Goal: Information Seeking & Learning: Check status

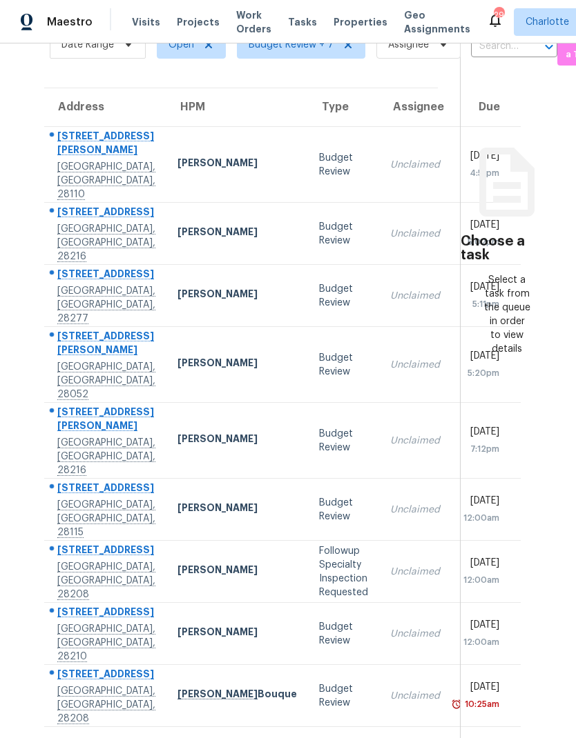
scroll to position [79, 0]
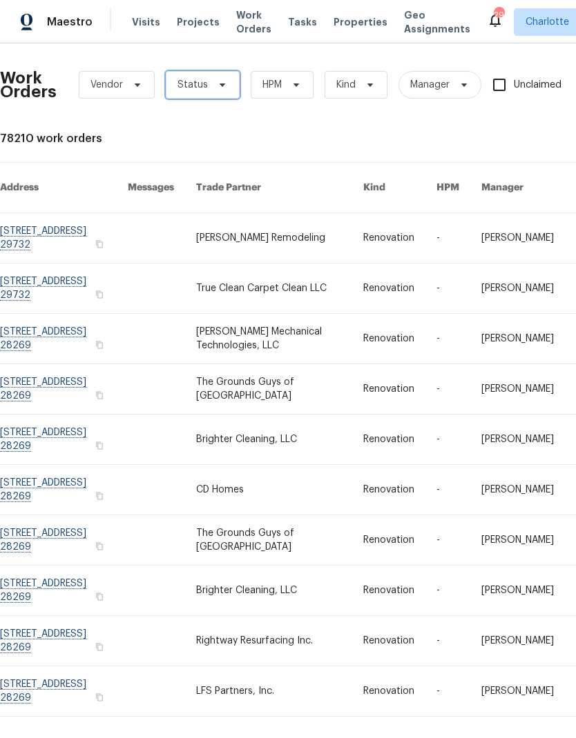
click at [215, 92] on span "Status" at bounding box center [203, 85] width 74 height 28
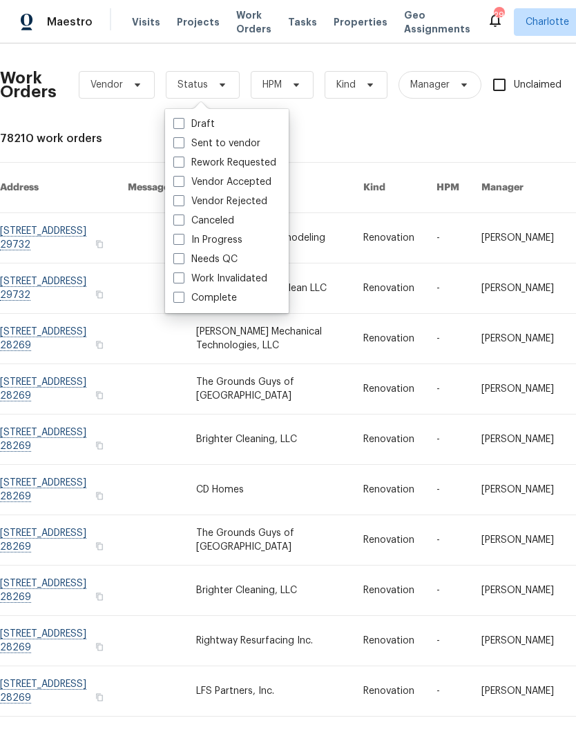
click at [231, 264] on label "Needs QC" at bounding box center [205, 260] width 64 height 14
click at [182, 262] on input "Needs QC" at bounding box center [177, 257] width 9 height 9
checkbox input "true"
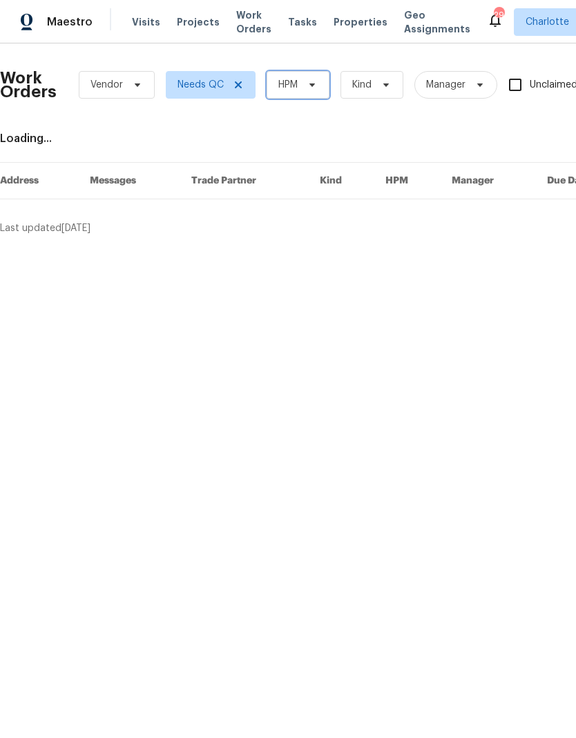
click at [314, 92] on span "HPM" at bounding box center [297, 85] width 63 height 28
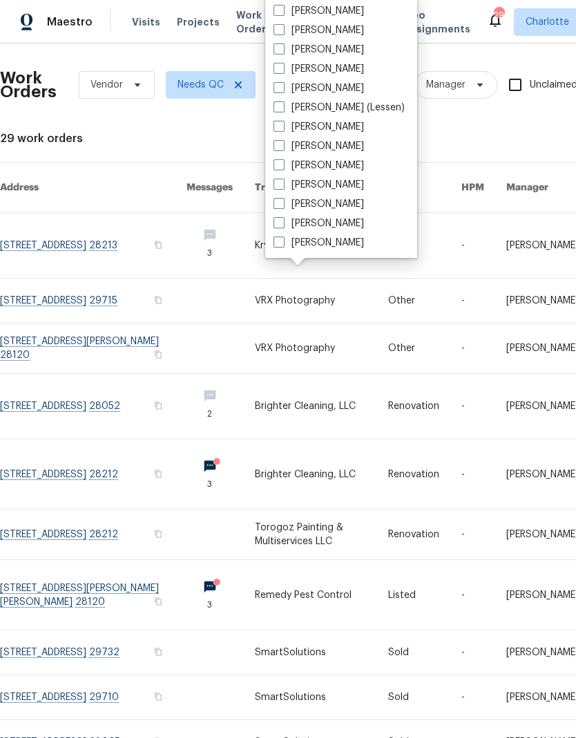
scroll to position [171, 0]
click at [346, 246] on label "[PERSON_NAME]" at bounding box center [318, 243] width 90 height 14
click at [282, 245] on input "[PERSON_NAME]" at bounding box center [277, 240] width 9 height 9
checkbox input "true"
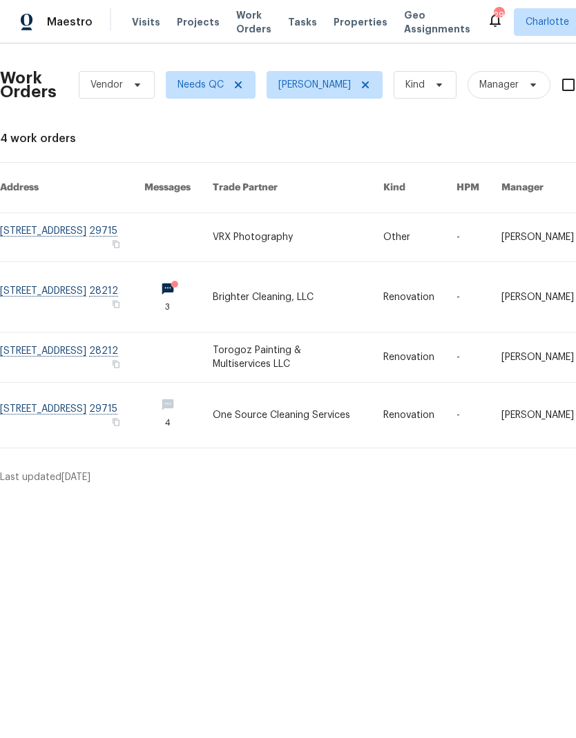
click at [55, 280] on link at bounding box center [72, 297] width 144 height 70
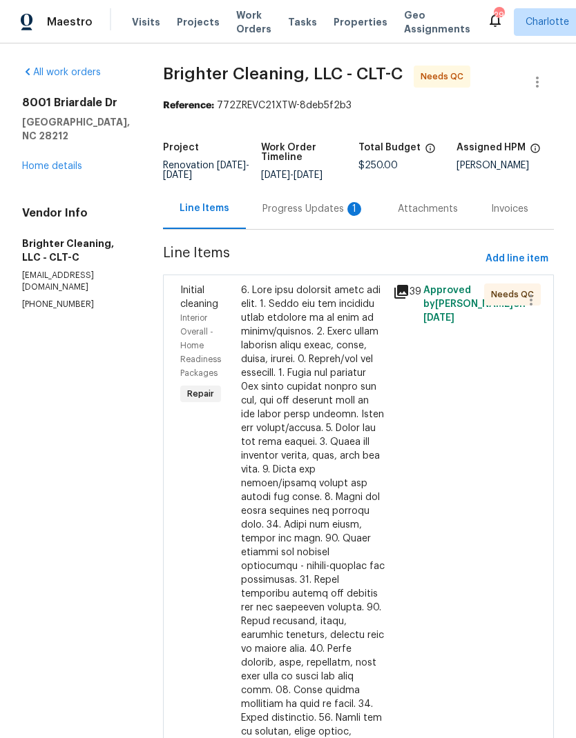
click at [308, 219] on div "Progress Updates 1" at bounding box center [313, 208] width 135 height 41
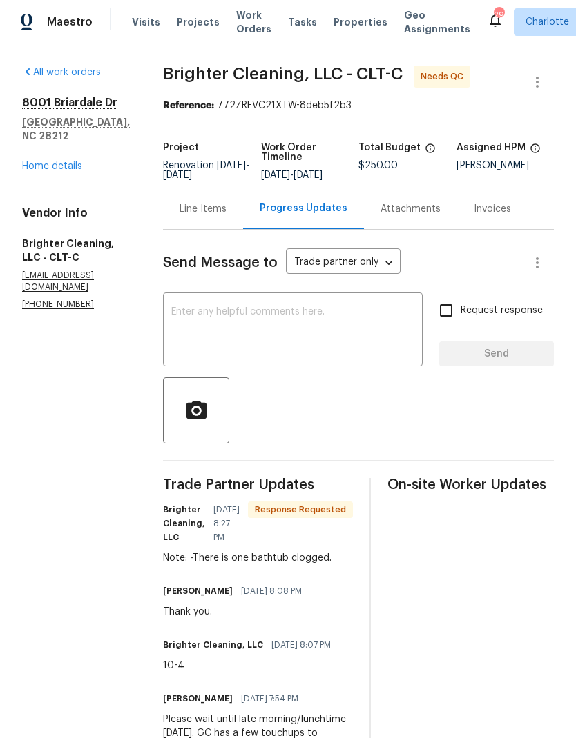
click at [204, 217] on div "Line Items" at bounding box center [203, 208] width 80 height 41
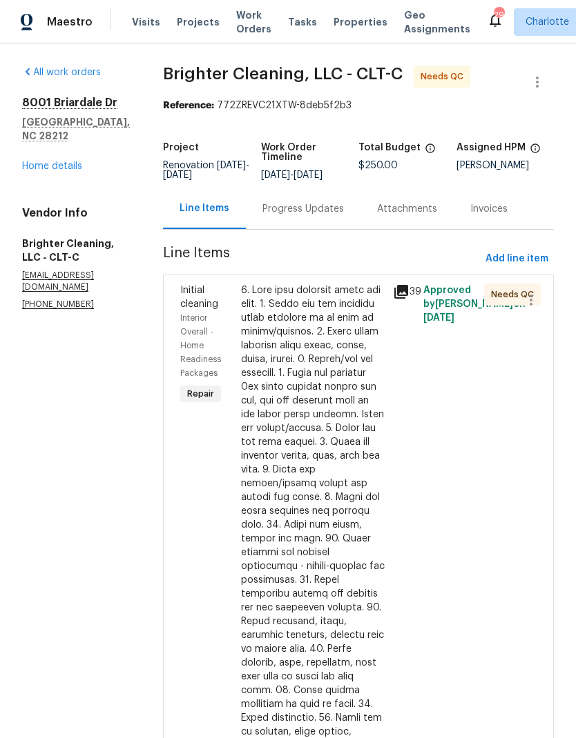
click at [354, 328] on div at bounding box center [313, 615] width 144 height 663
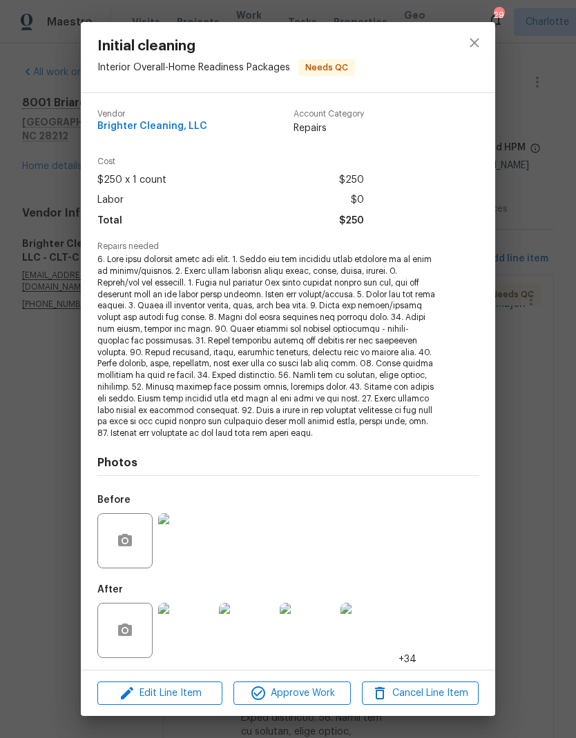
click at [203, 638] on img at bounding box center [185, 630] width 55 height 55
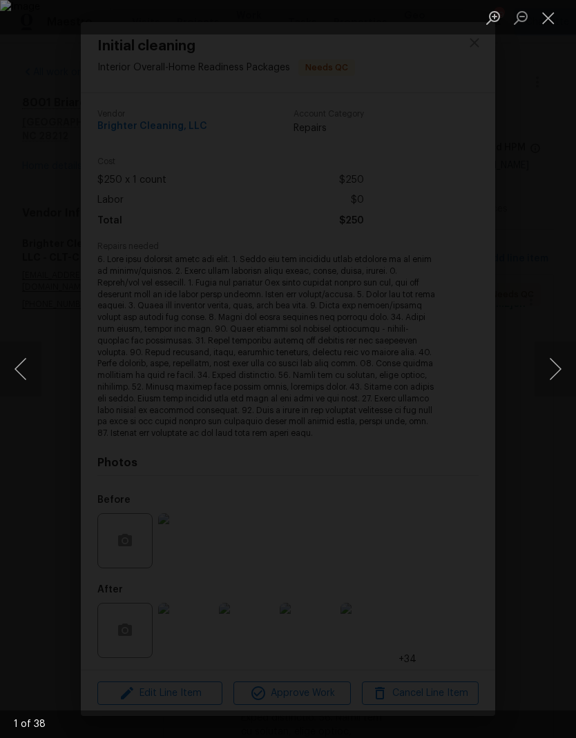
click at [554, 357] on button "Next image" at bounding box center [554, 369] width 41 height 55
click at [444, 376] on img "Lightbox" at bounding box center [222, 369] width 443 height 568
click at [542, 373] on button "Next image" at bounding box center [554, 369] width 41 height 55
click at [542, 371] on button "Next image" at bounding box center [554, 369] width 41 height 55
click at [19, 372] on button "Previous image" at bounding box center [20, 369] width 41 height 55
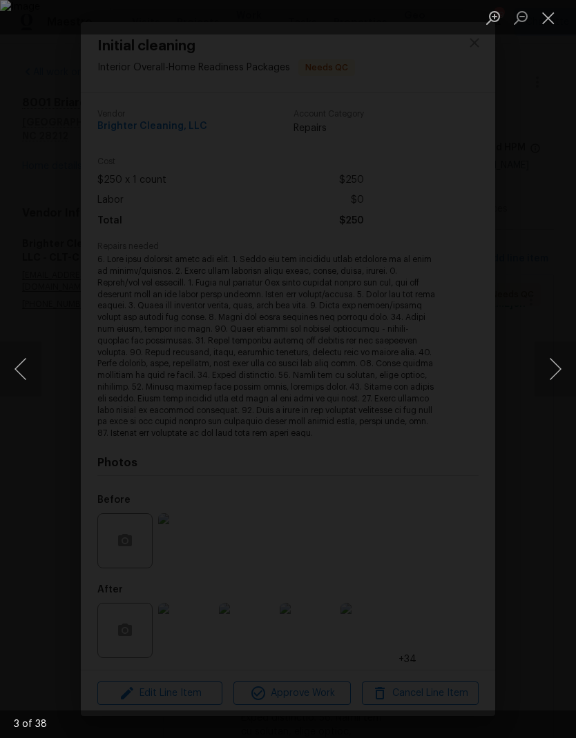
click at [547, 371] on button "Next image" at bounding box center [554, 369] width 41 height 55
click at [543, 371] on button "Next image" at bounding box center [554, 369] width 41 height 55
click at [544, 372] on button "Next image" at bounding box center [554, 369] width 41 height 55
click at [541, 368] on button "Next image" at bounding box center [554, 369] width 41 height 55
click at [541, 371] on button "Next image" at bounding box center [554, 369] width 41 height 55
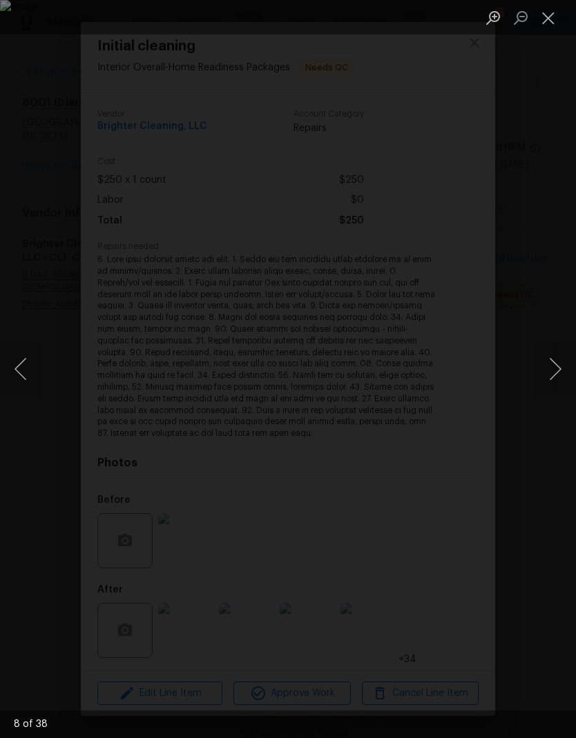
click at [541, 371] on button "Next image" at bounding box center [554, 369] width 41 height 55
click at [545, 369] on button "Next image" at bounding box center [554, 369] width 41 height 55
click at [547, 369] on button "Next image" at bounding box center [554, 369] width 41 height 55
click at [547, 371] on button "Next image" at bounding box center [554, 369] width 41 height 55
click at [545, 372] on button "Next image" at bounding box center [554, 369] width 41 height 55
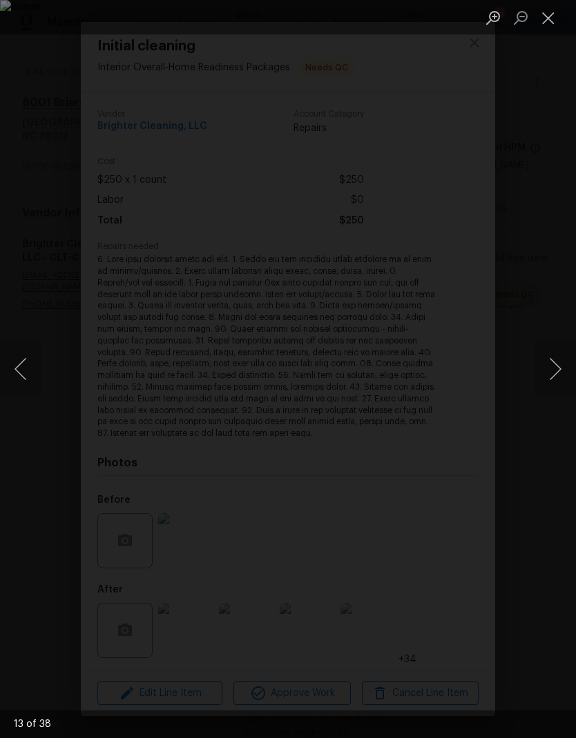
click at [545, 373] on button "Next image" at bounding box center [554, 369] width 41 height 55
click at [549, 373] on button "Next image" at bounding box center [554, 369] width 41 height 55
click at [546, 372] on button "Next image" at bounding box center [554, 369] width 41 height 55
click at [547, 367] on button "Next image" at bounding box center [554, 369] width 41 height 55
click at [28, 357] on button "Previous image" at bounding box center [20, 369] width 41 height 55
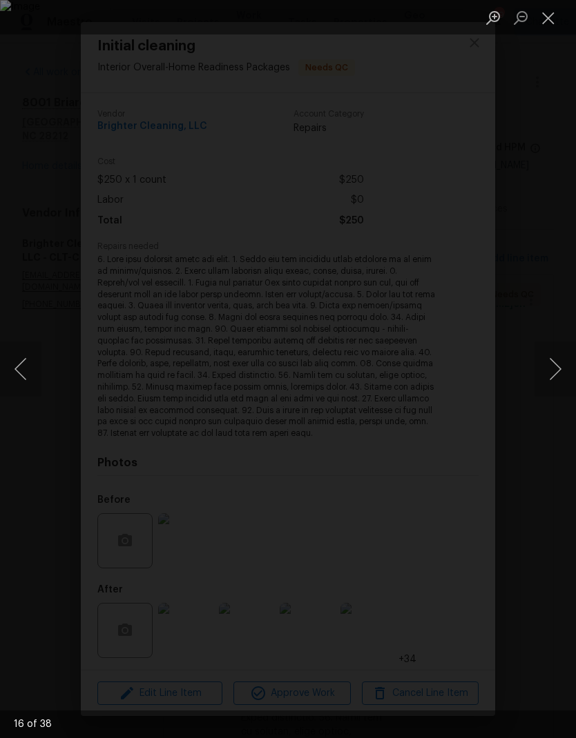
click at [540, 379] on button "Next image" at bounding box center [554, 369] width 41 height 55
click at [542, 378] on button "Next image" at bounding box center [554, 369] width 41 height 55
click at [542, 375] on button "Next image" at bounding box center [554, 369] width 41 height 55
click at [545, 372] on button "Next image" at bounding box center [554, 369] width 41 height 55
click at [547, 370] on button "Next image" at bounding box center [554, 369] width 41 height 55
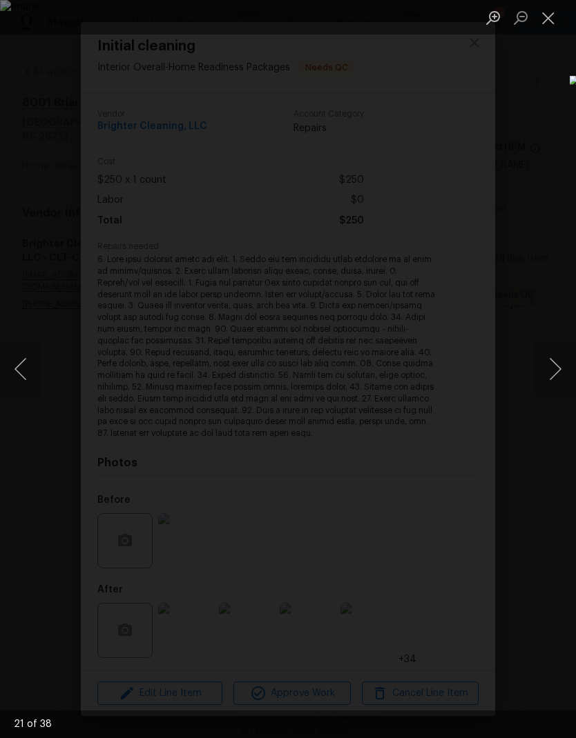
click at [554, 373] on button "Next image" at bounding box center [554, 369] width 41 height 55
click at [28, 348] on button "Previous image" at bounding box center [20, 369] width 41 height 55
click at [549, 377] on button "Next image" at bounding box center [554, 369] width 41 height 55
click at [558, 381] on button "Next image" at bounding box center [554, 369] width 41 height 55
click at [554, 398] on div "Lightbox" at bounding box center [288, 369] width 576 height 738
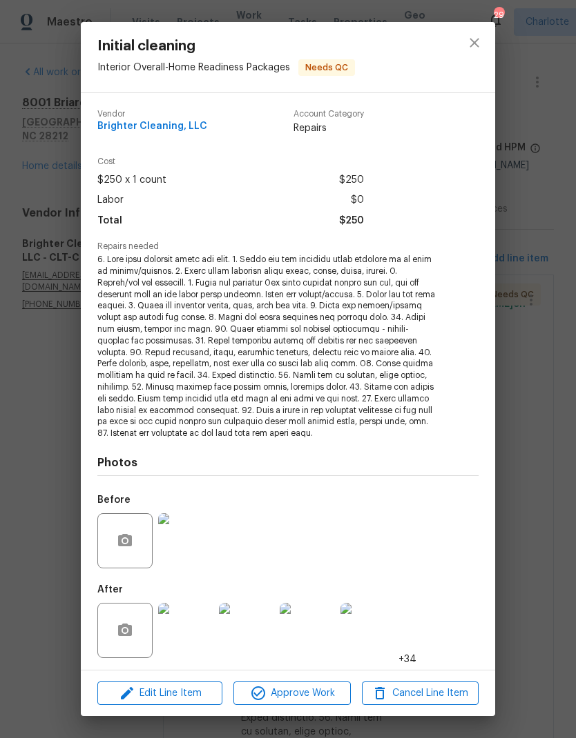
click at [176, 636] on img at bounding box center [185, 630] width 55 height 55
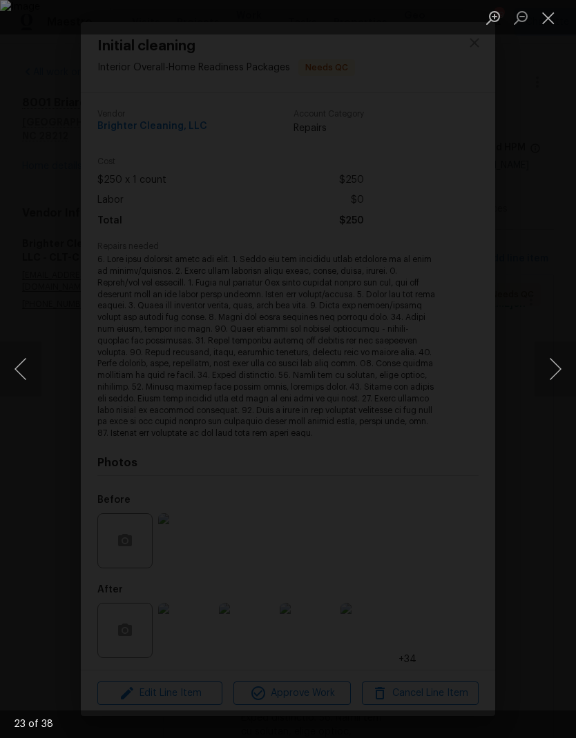
click at [553, 381] on button "Next image" at bounding box center [554, 369] width 41 height 55
click at [554, 377] on button "Next image" at bounding box center [554, 369] width 41 height 55
click at [552, 378] on button "Next image" at bounding box center [554, 369] width 41 height 55
click at [20, 365] on button "Previous image" at bounding box center [20, 369] width 41 height 55
click at [547, 356] on button "Next image" at bounding box center [554, 369] width 41 height 55
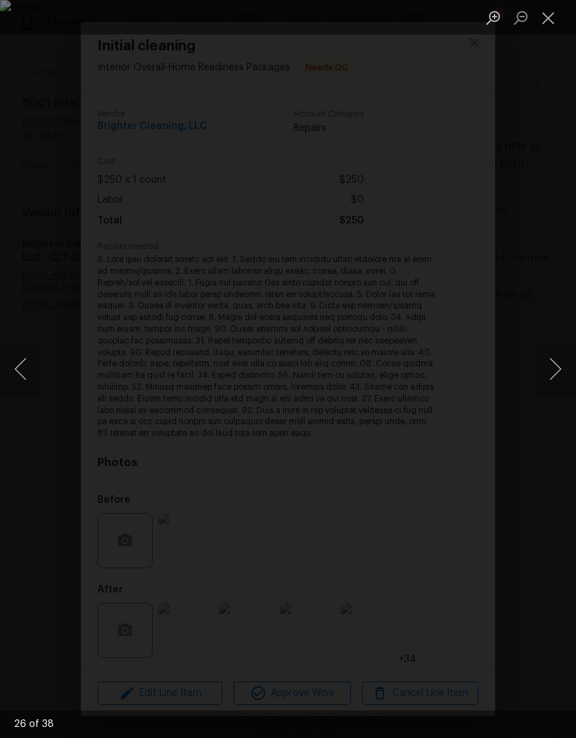
click at [28, 390] on button "Previous image" at bounding box center [20, 369] width 41 height 55
click at [552, 362] on button "Next image" at bounding box center [554, 369] width 41 height 55
click at [556, 359] on button "Next image" at bounding box center [554, 369] width 41 height 55
click at [28, 387] on button "Previous image" at bounding box center [20, 369] width 41 height 55
click at [556, 355] on button "Next image" at bounding box center [554, 369] width 41 height 55
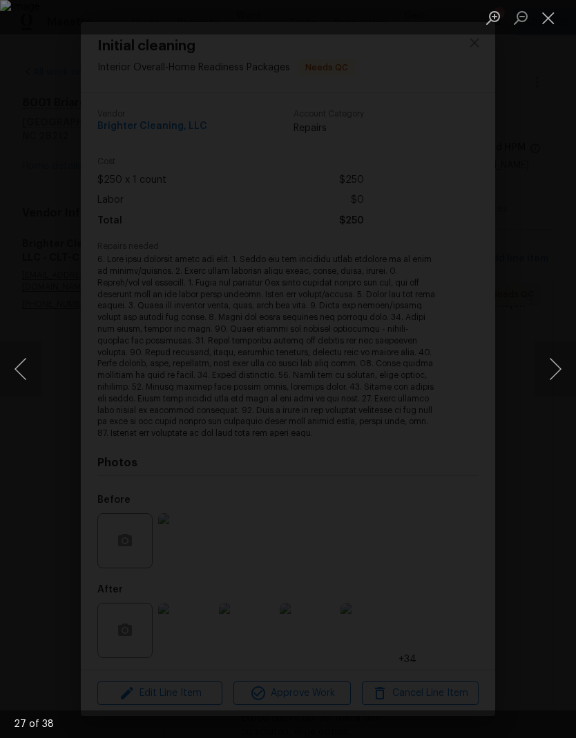
click at [551, 357] on button "Next image" at bounding box center [554, 369] width 41 height 55
click at [544, 360] on button "Next image" at bounding box center [554, 369] width 41 height 55
click at [549, 360] on button "Next image" at bounding box center [554, 369] width 41 height 55
click at [547, 364] on button "Next image" at bounding box center [554, 369] width 41 height 55
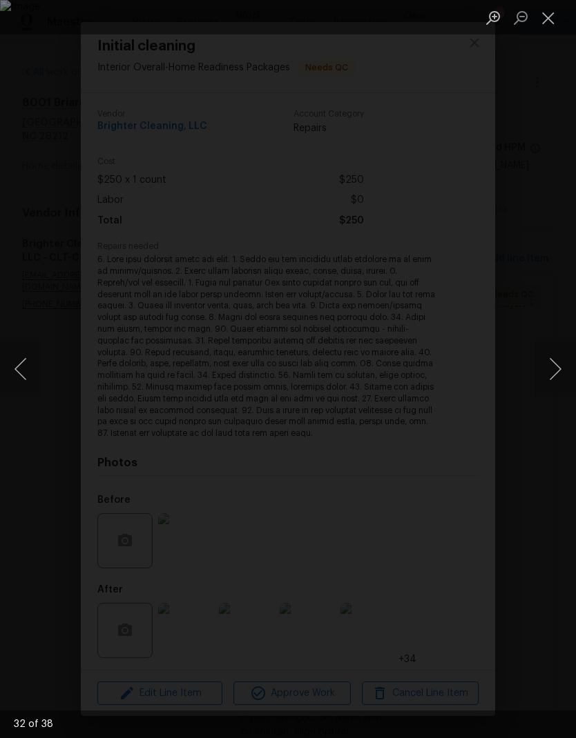
click at [549, 367] on button "Next image" at bounding box center [554, 369] width 41 height 55
click at [550, 369] on button "Next image" at bounding box center [554, 369] width 41 height 55
click at [549, 371] on button "Next image" at bounding box center [554, 369] width 41 height 55
click at [550, 371] on button "Next image" at bounding box center [554, 369] width 41 height 55
click at [545, 373] on button "Next image" at bounding box center [554, 369] width 41 height 55
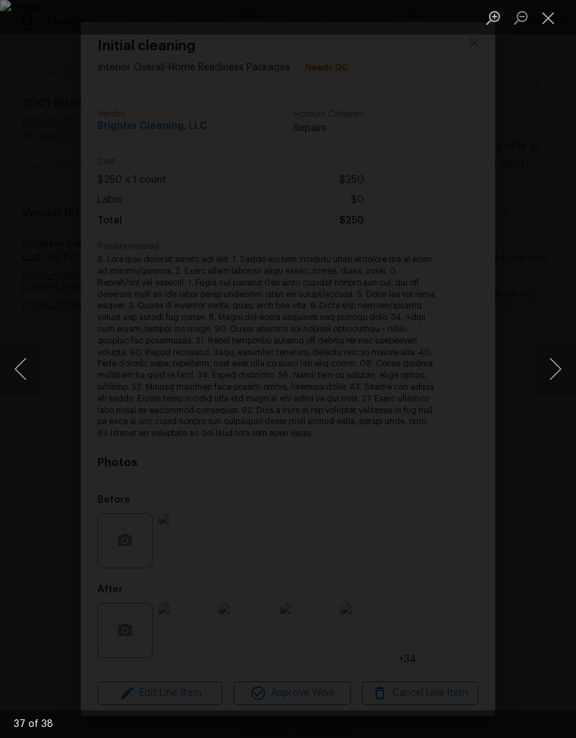
click at [39, 387] on button "Previous image" at bounding box center [20, 369] width 41 height 55
click at [556, 387] on button "Next image" at bounding box center [554, 369] width 41 height 55
click at [551, 386] on button "Next image" at bounding box center [554, 369] width 41 height 55
click at [547, 382] on button "Next image" at bounding box center [554, 369] width 41 height 55
click at [539, 379] on button "Next image" at bounding box center [554, 369] width 41 height 55
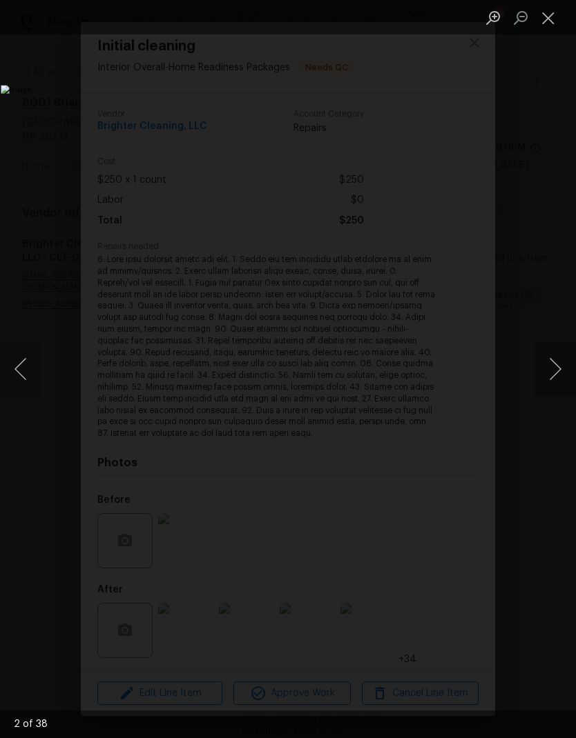
click at [540, 382] on button "Next image" at bounding box center [554, 369] width 41 height 55
click at [540, 380] on button "Next image" at bounding box center [554, 369] width 41 height 55
click at [537, 381] on button "Next image" at bounding box center [554, 369] width 41 height 55
click at [537, 382] on button "Next image" at bounding box center [554, 369] width 41 height 55
click at [538, 379] on button "Next image" at bounding box center [554, 369] width 41 height 55
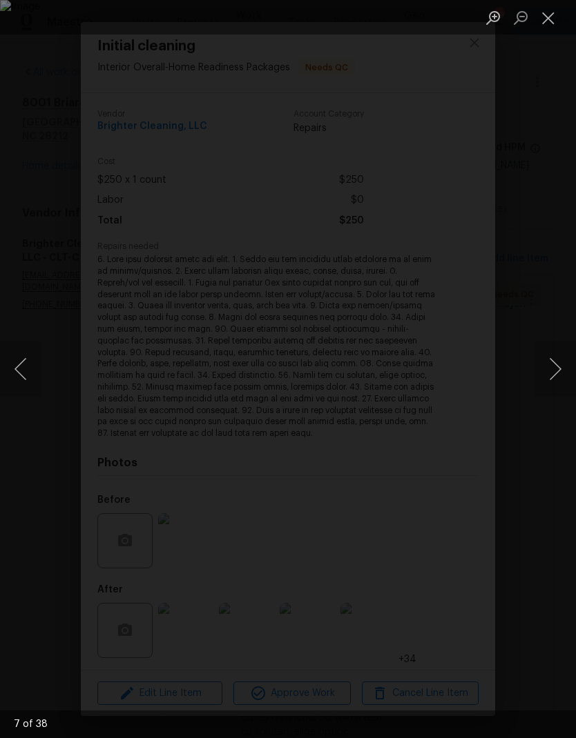
click at [539, 382] on button "Next image" at bounding box center [554, 369] width 41 height 55
click at [537, 380] on button "Next image" at bounding box center [554, 369] width 41 height 55
click at [538, 378] on button "Next image" at bounding box center [554, 369] width 41 height 55
click at [536, 377] on button "Next image" at bounding box center [554, 369] width 41 height 55
click at [32, 374] on button "Previous image" at bounding box center [20, 369] width 41 height 55
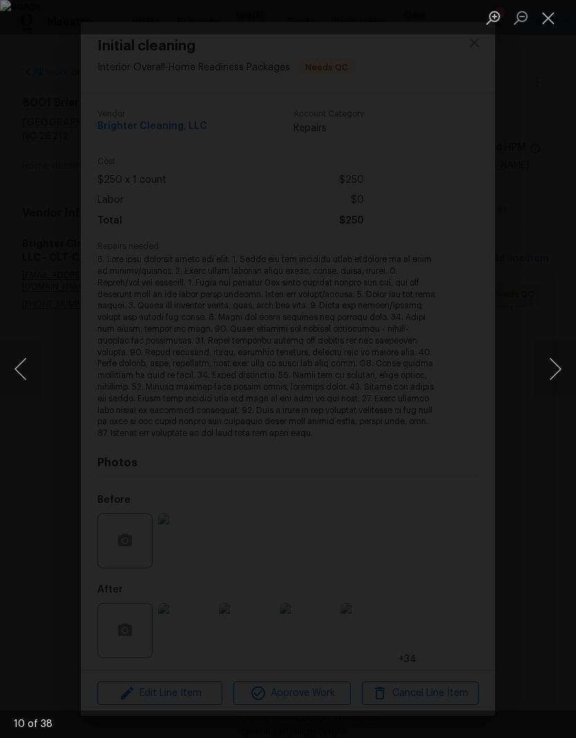
click at [549, 390] on button "Next image" at bounding box center [554, 369] width 41 height 55
click at [548, 387] on button "Next image" at bounding box center [554, 369] width 41 height 55
click at [547, 381] on button "Next image" at bounding box center [554, 369] width 41 height 55
click at [546, 380] on button "Next image" at bounding box center [554, 369] width 41 height 55
click at [543, 382] on button "Next image" at bounding box center [554, 369] width 41 height 55
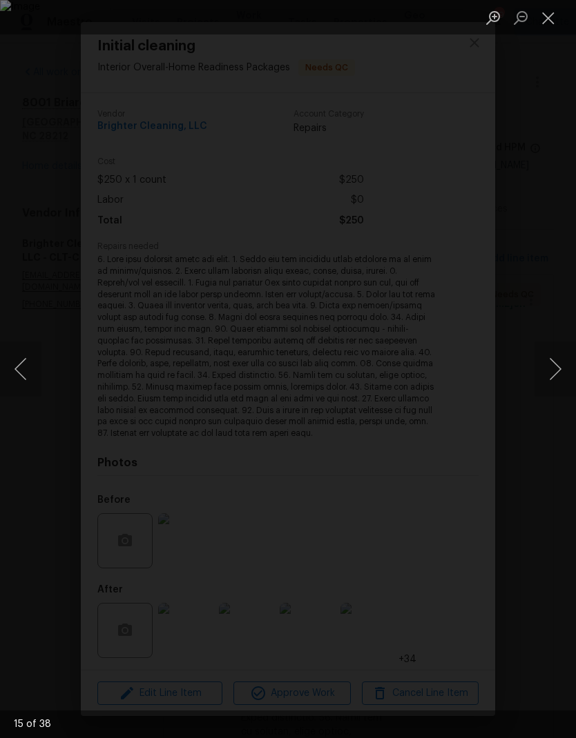
click at [544, 382] on button "Next image" at bounding box center [554, 369] width 41 height 55
click at [543, 382] on button "Next image" at bounding box center [554, 369] width 41 height 55
click at [544, 382] on button "Next image" at bounding box center [554, 369] width 41 height 55
click at [542, 382] on button "Next image" at bounding box center [554, 369] width 41 height 55
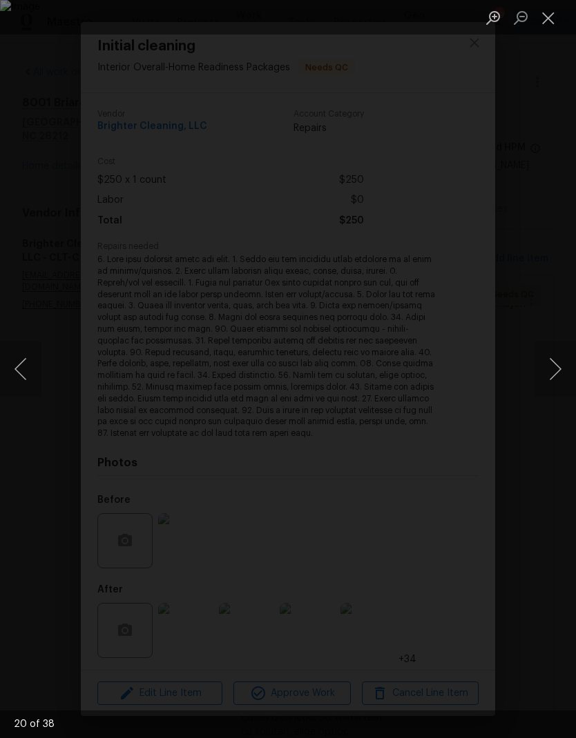
click at [544, 379] on button "Next image" at bounding box center [554, 369] width 41 height 55
click at [543, 375] on button "Next image" at bounding box center [554, 369] width 41 height 55
click at [542, 377] on button "Next image" at bounding box center [554, 369] width 41 height 55
click at [545, 375] on button "Next image" at bounding box center [554, 369] width 41 height 55
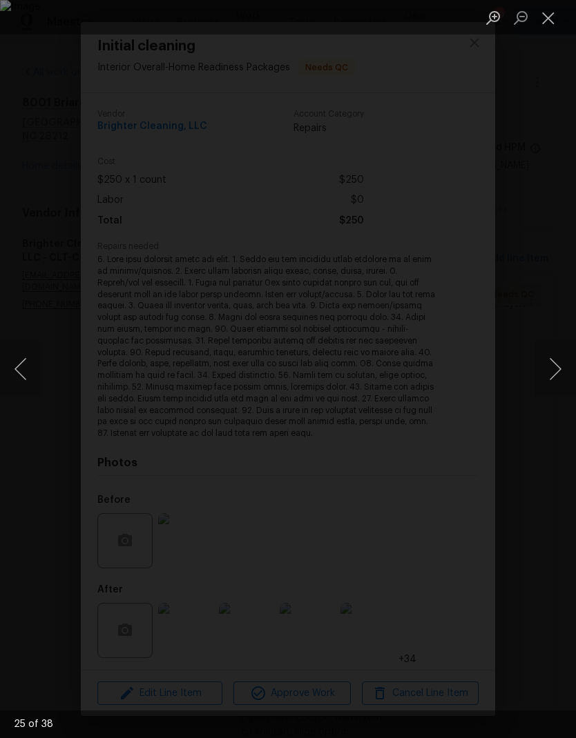
click at [540, 16] on button "Close lightbox" at bounding box center [548, 18] width 28 height 24
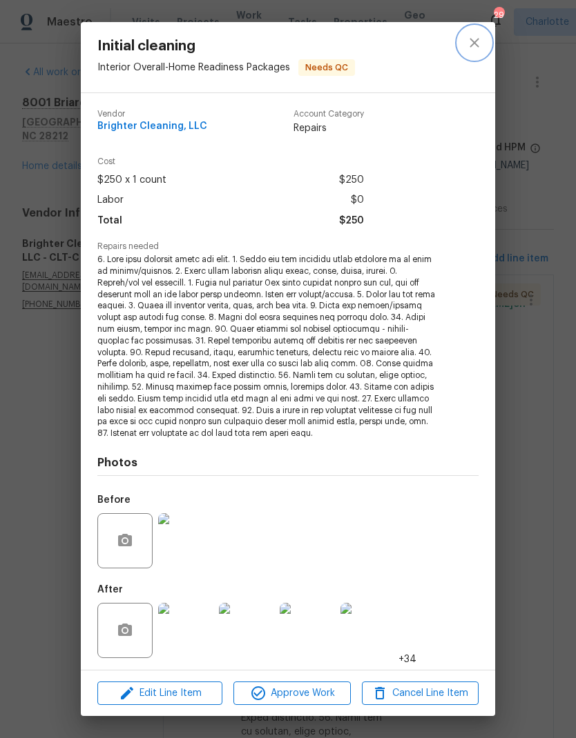
click at [482, 41] on button "close" at bounding box center [474, 42] width 33 height 33
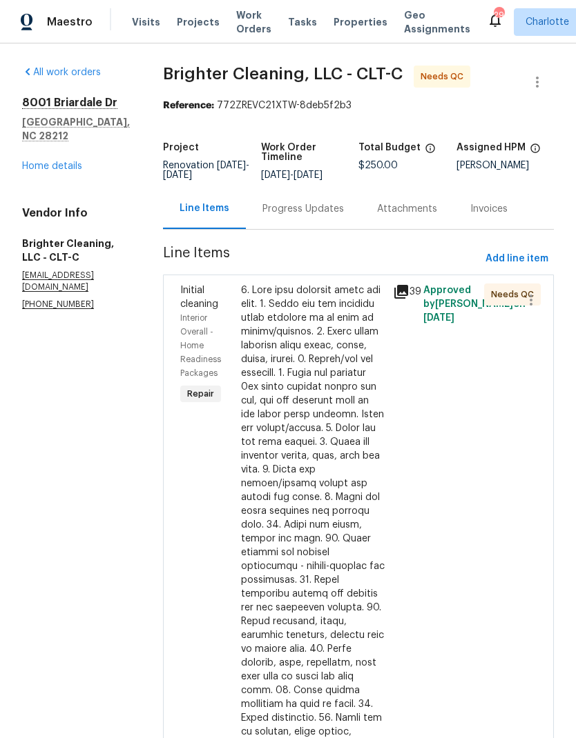
click at [37, 171] on link "Home details" at bounding box center [52, 166] width 60 height 10
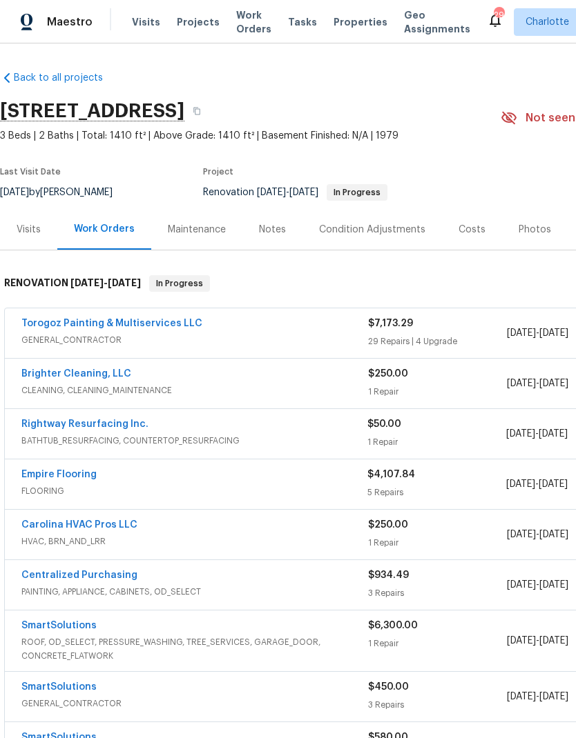
click at [244, 20] on span "Work Orders" at bounding box center [253, 22] width 35 height 28
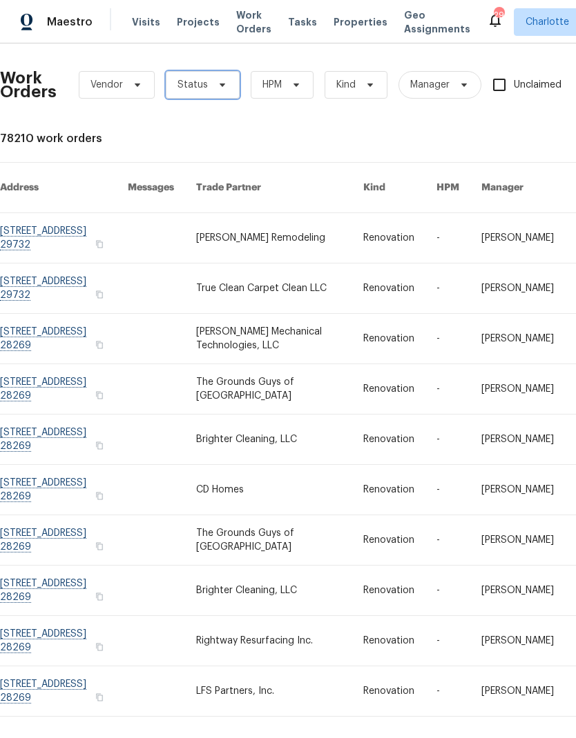
click at [213, 84] on span at bounding box center [220, 84] width 15 height 11
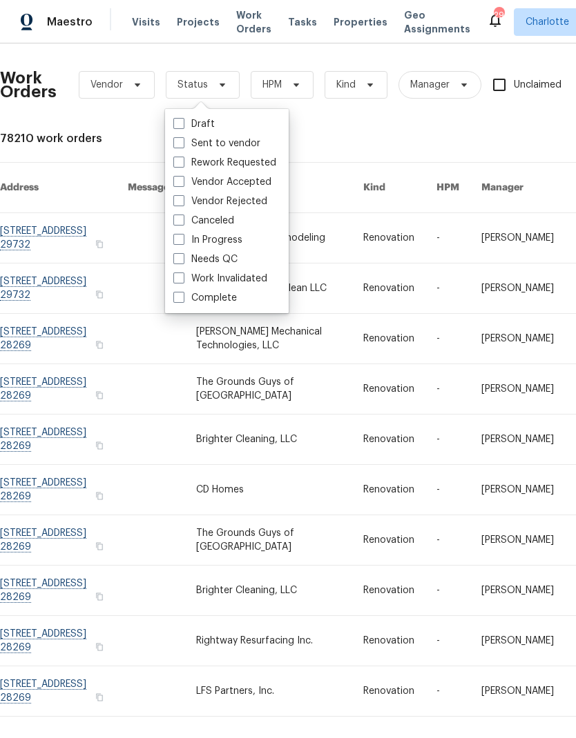
click at [228, 258] on label "Needs QC" at bounding box center [205, 260] width 64 height 14
click at [182, 258] on input "Needs QC" at bounding box center [177, 257] width 9 height 9
checkbox input "true"
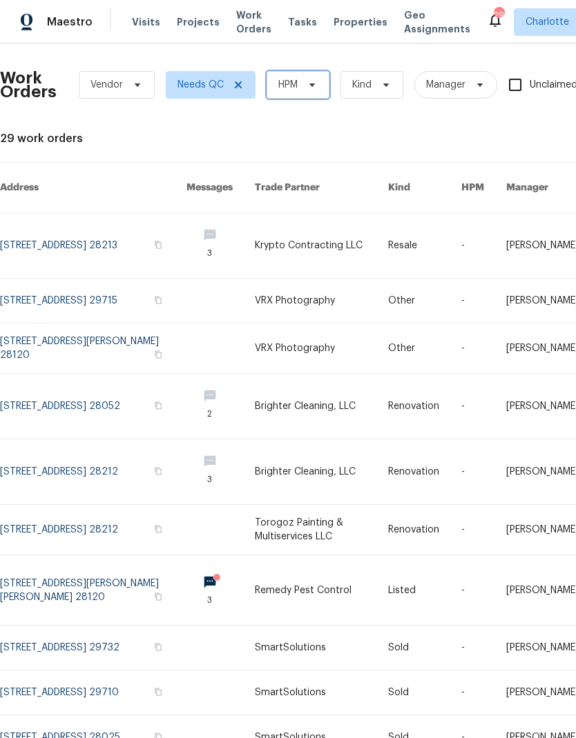
click at [329, 81] on span "HPM" at bounding box center [297, 85] width 63 height 28
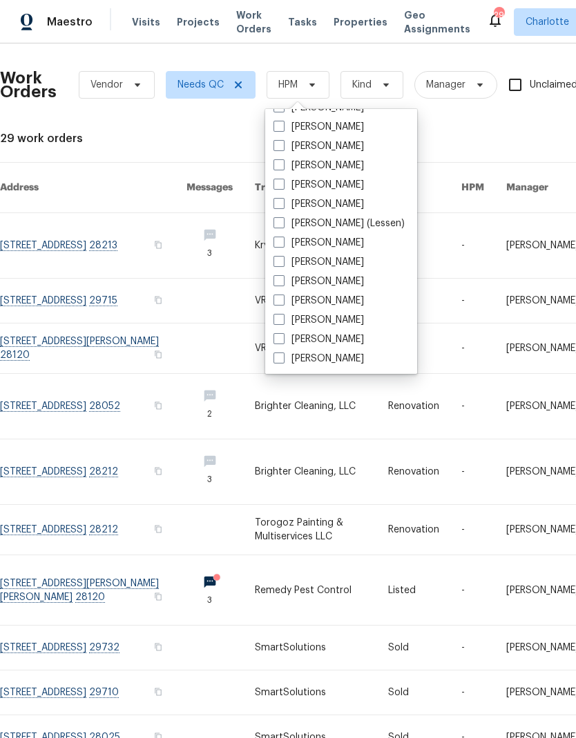
scroll to position [171, 0]
click at [331, 358] on label "[PERSON_NAME]" at bounding box center [318, 359] width 90 height 14
click at [282, 358] on input "[PERSON_NAME]" at bounding box center [277, 356] width 9 height 9
checkbox input "true"
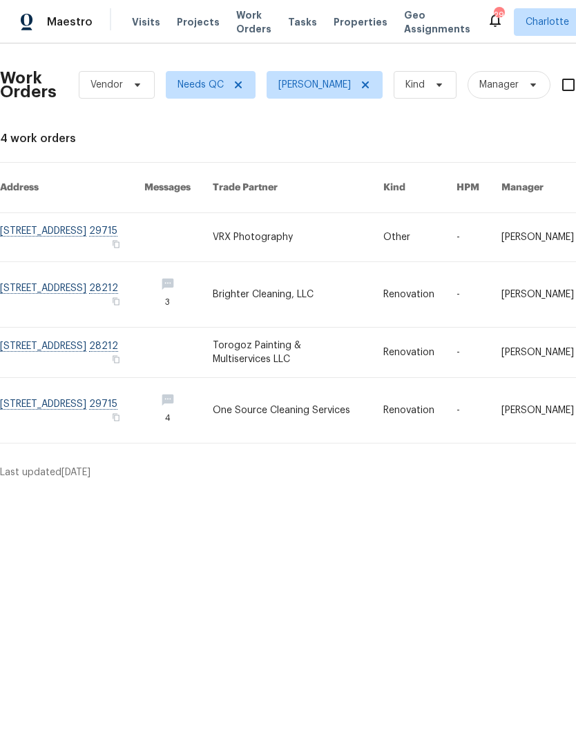
click at [51, 32] on div "Maestro" at bounding box center [46, 22] width 92 height 28
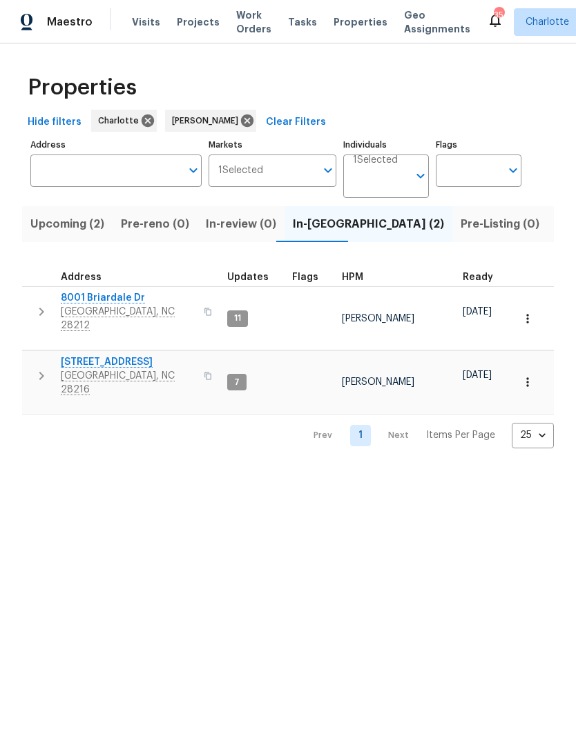
click at [62, 233] on span "Upcoming (2)" at bounding box center [67, 224] width 74 height 19
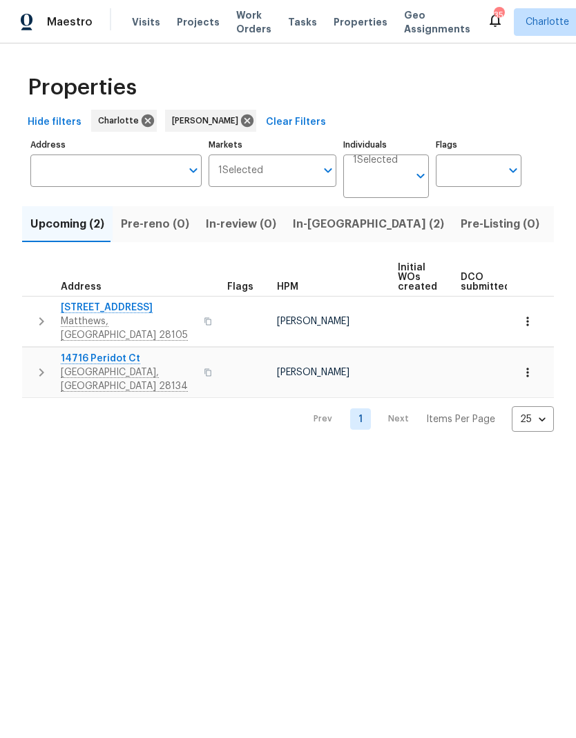
click at [73, 352] on span "14716 Peridot Ct" at bounding box center [128, 359] width 135 height 14
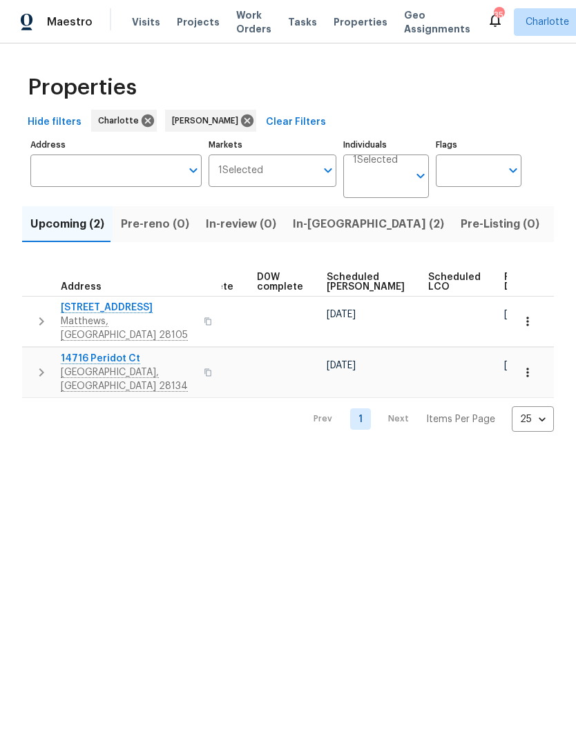
click at [451, 454] on html "Maestro Visits Projects Work Orders Tasks Properties Geo Assignments 35 Charlot…" at bounding box center [288, 227] width 576 height 454
click at [457, 454] on html "Maestro Visits Projects Work Orders Tasks Properties Geo Assignments 35 Charlot…" at bounding box center [288, 227] width 576 height 454
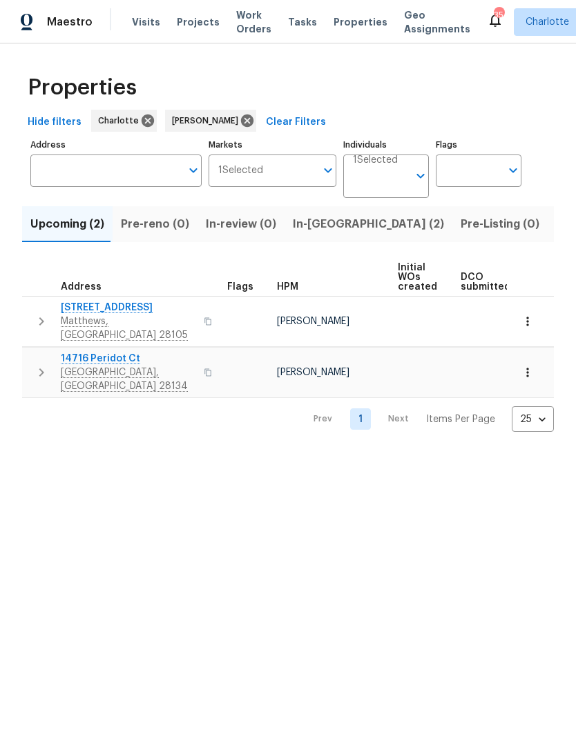
scroll to position [0, 0]
click at [486, 454] on html "Maestro Visits Projects Work Orders Tasks Properties Geo Assignments 35 Charlot…" at bounding box center [288, 227] width 576 height 454
click at [436, 441] on html "Maestro Visits Projects Work Orders Tasks Properties Geo Assignments 35 Charlot…" at bounding box center [288, 227] width 576 height 454
click at [509, 454] on html "Maestro Visits Projects Work Orders Tasks Properties Geo Assignments 35 Charlot…" at bounding box center [288, 227] width 576 height 454
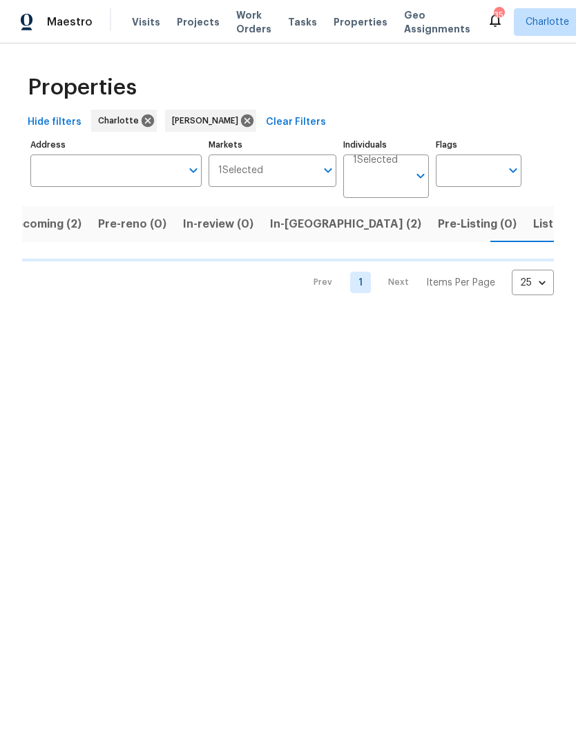
scroll to position [0, 28]
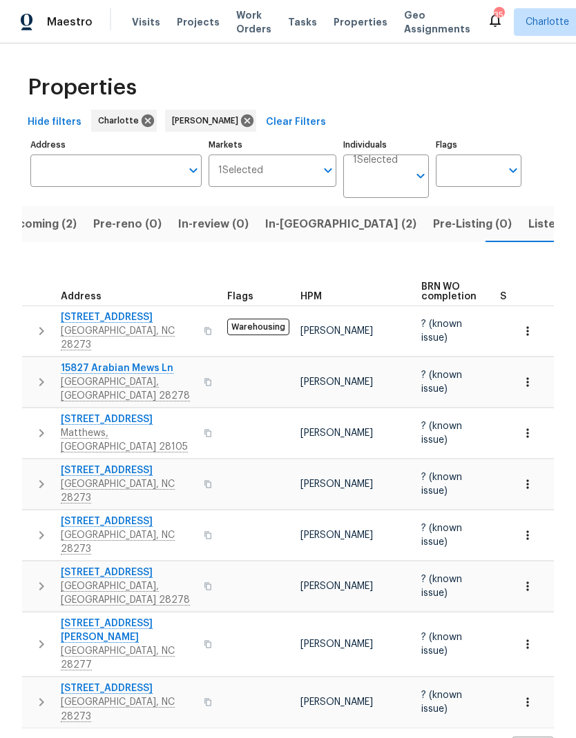
click at [55, 225] on span "Upcoming (2)" at bounding box center [40, 224] width 74 height 19
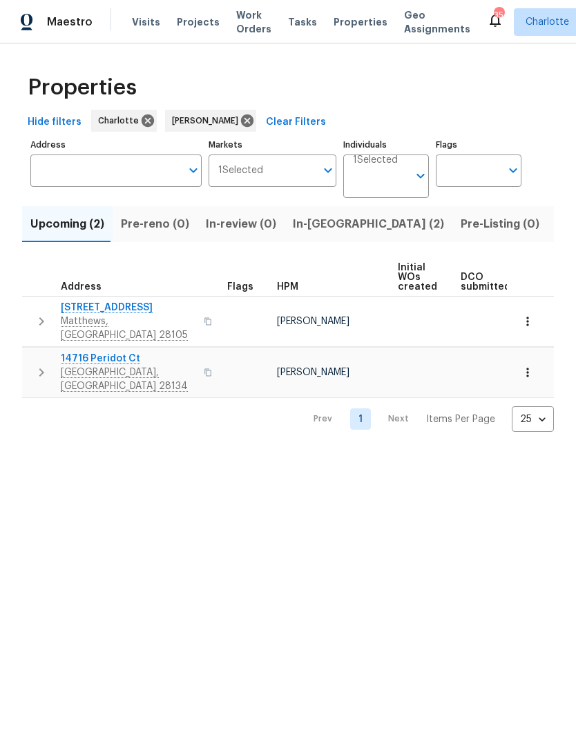
click at [25, 359] on td "14716 Peridot Ct Pineville, NC 28134" at bounding box center [121, 373] width 199 height 50
click at [28, 354] on button "button" at bounding box center [42, 372] width 28 height 41
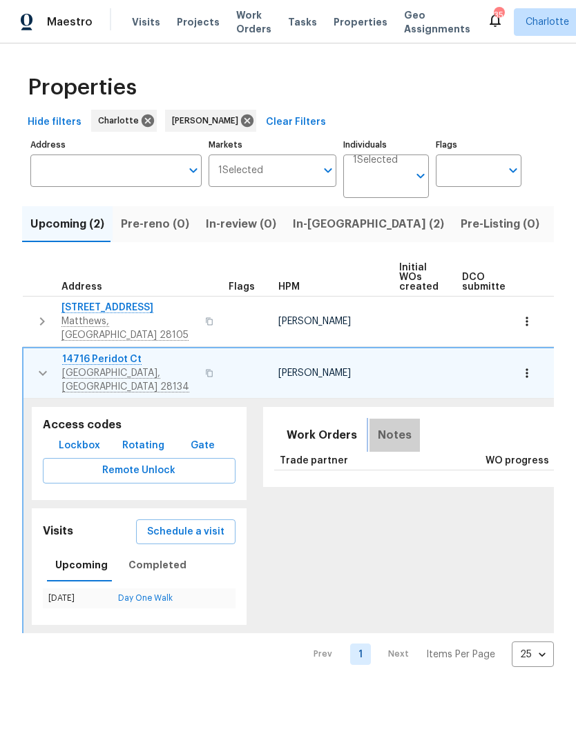
click at [387, 424] on button "Notes" at bounding box center [394, 435] width 50 height 33
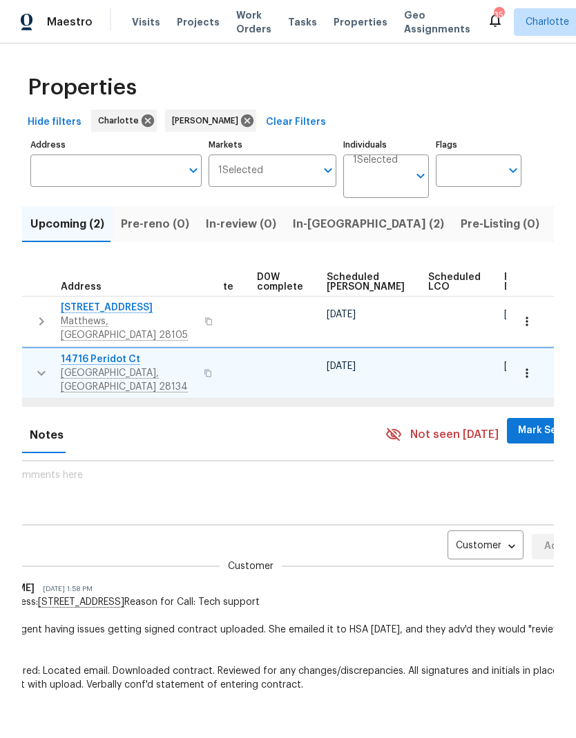
scroll to position [0, 347]
click at [458, 528] on body "Maestro Visits Projects Work Orders Tasks Properties Geo Assignments 35 Charlot…" at bounding box center [288, 369] width 576 height 738
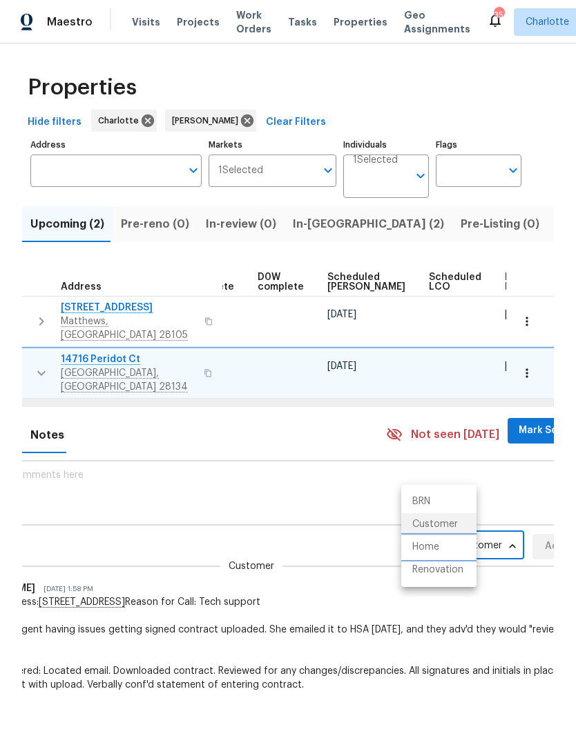
click at [449, 549] on li "Home" at bounding box center [438, 547] width 75 height 23
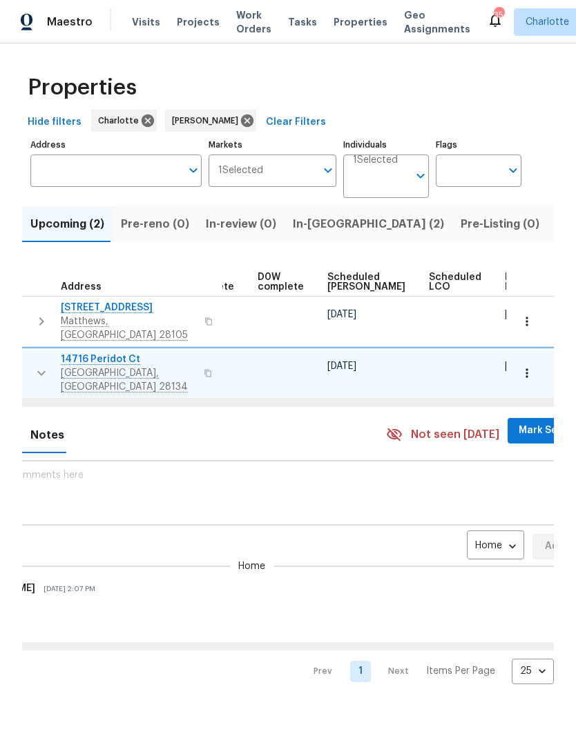
click at [467, 536] on body "Maestro Visits Projects Work Orders Tasks Properties Geo Assignments 35 Charlot…" at bounding box center [288, 353] width 576 height 707
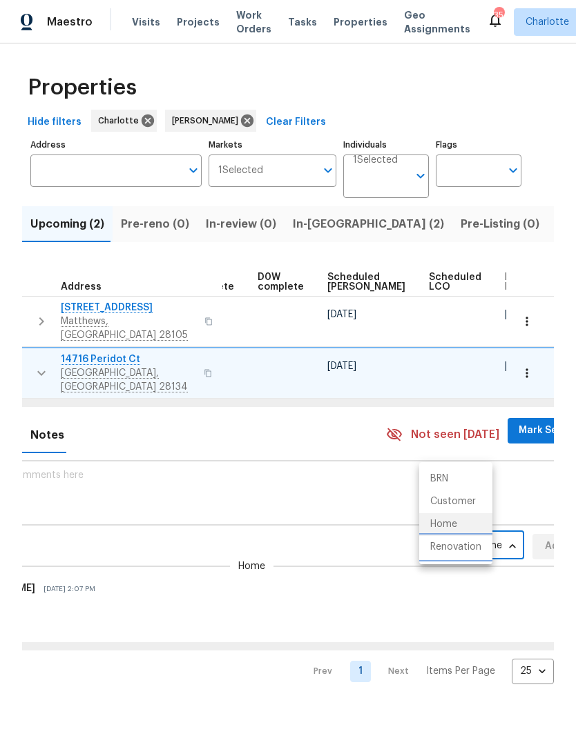
click at [476, 554] on li "Renovation" at bounding box center [455, 547] width 73 height 23
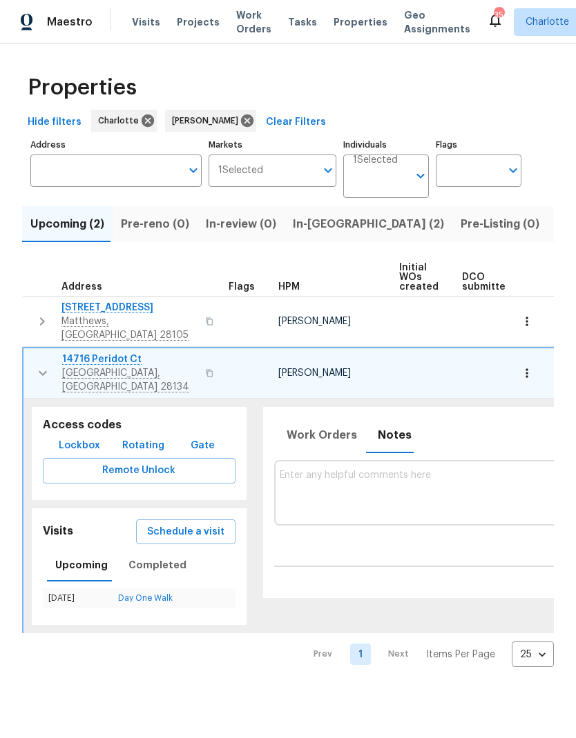
scroll to position [0, 0]
click at [30, 360] on button "button" at bounding box center [43, 373] width 28 height 41
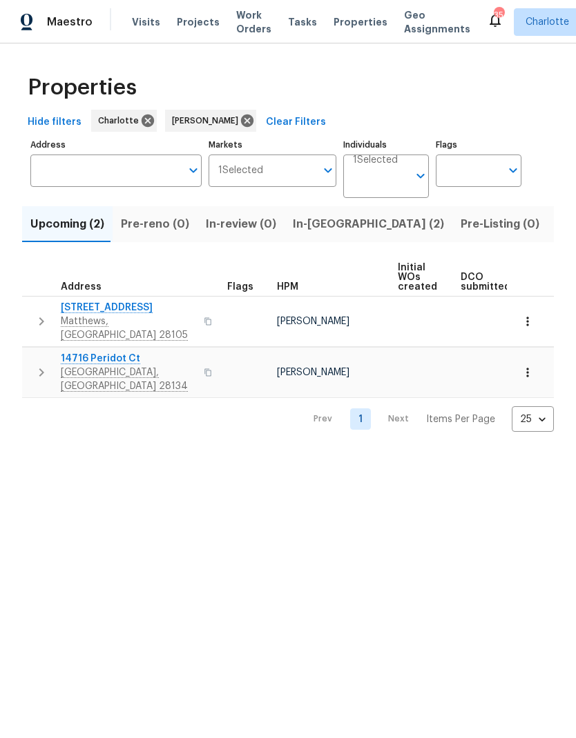
click at [495, 454] on html "Maestro Visits Projects Work Orders Tasks Properties Geo Assignments 35 Charlot…" at bounding box center [288, 227] width 576 height 454
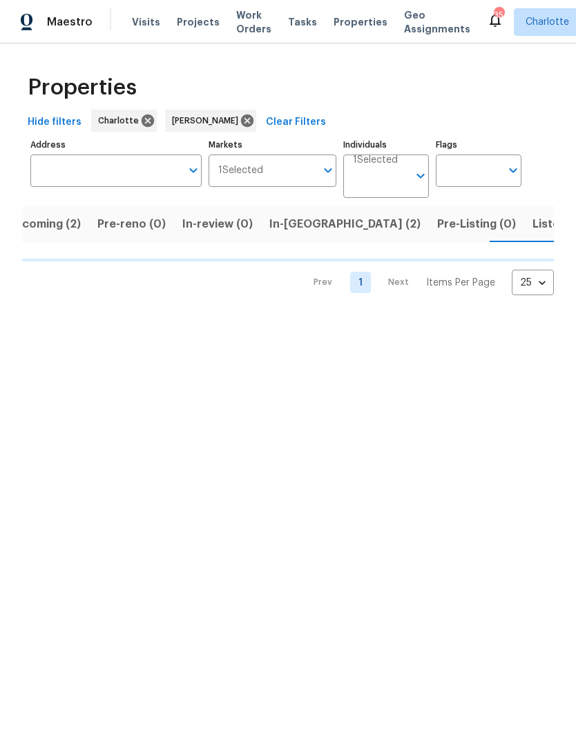
scroll to position [0, 28]
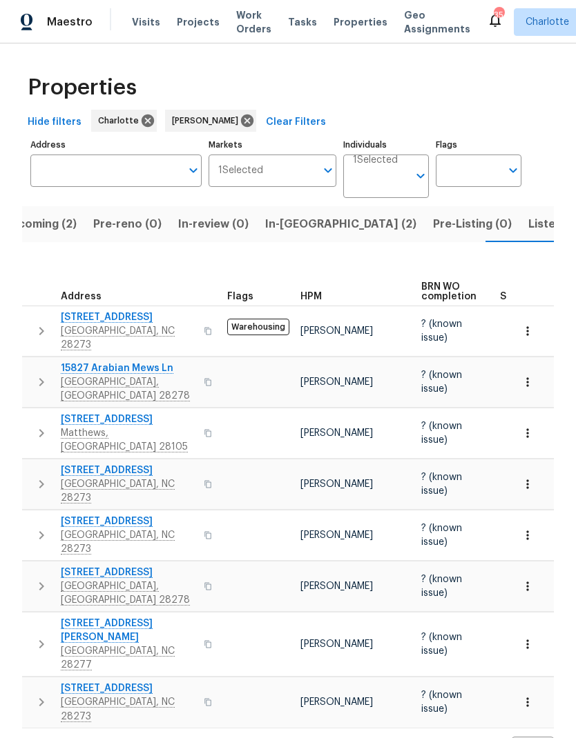
click at [297, 224] on span "In-reno (2)" at bounding box center [340, 224] width 151 height 19
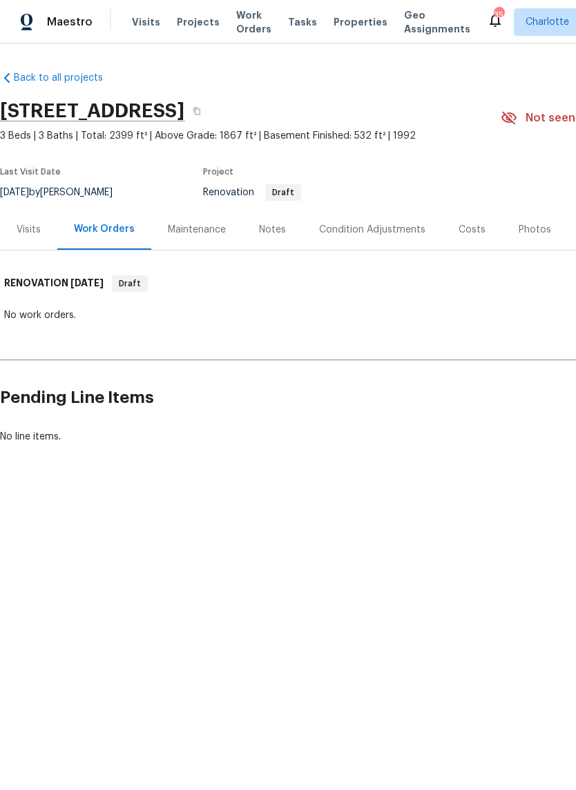
click at [22, 231] on div "Visits" at bounding box center [29, 230] width 24 height 14
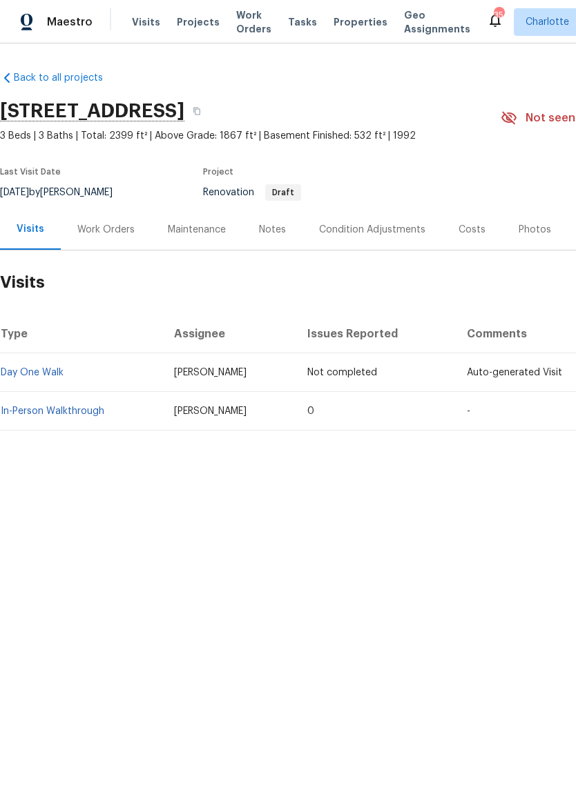
click at [41, 415] on link "In-Person Walkthrough" at bounding box center [53, 411] width 104 height 10
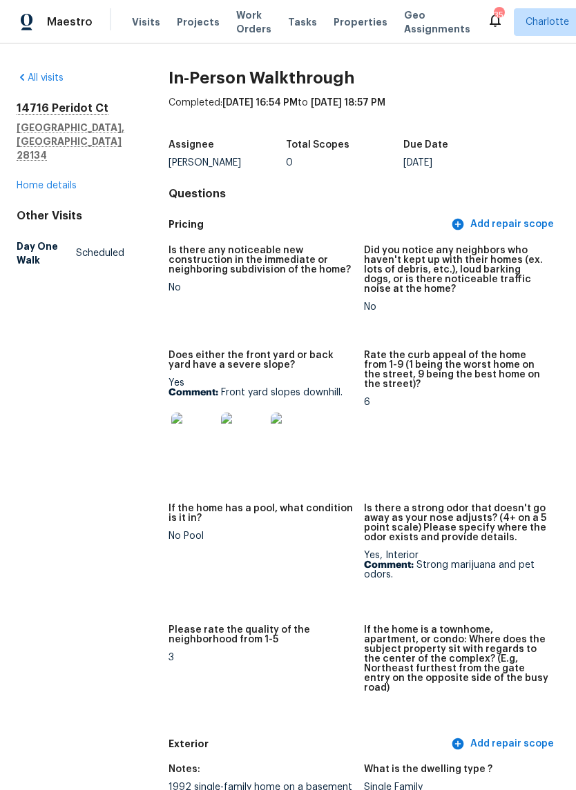
click at [177, 432] on img at bounding box center [193, 435] width 44 height 44
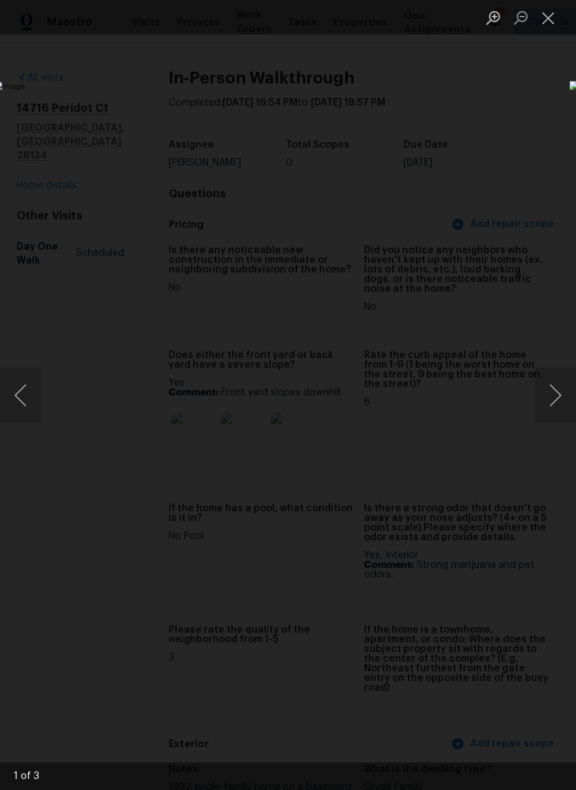
click at [547, 382] on button "Next image" at bounding box center [554, 395] width 41 height 55
click at [540, 395] on button "Next image" at bounding box center [554, 395] width 41 height 55
click at [538, 394] on button "Next image" at bounding box center [554, 395] width 41 height 55
click at [538, 398] on button "Next image" at bounding box center [554, 395] width 41 height 55
click at [550, 400] on button "Next image" at bounding box center [554, 395] width 41 height 55
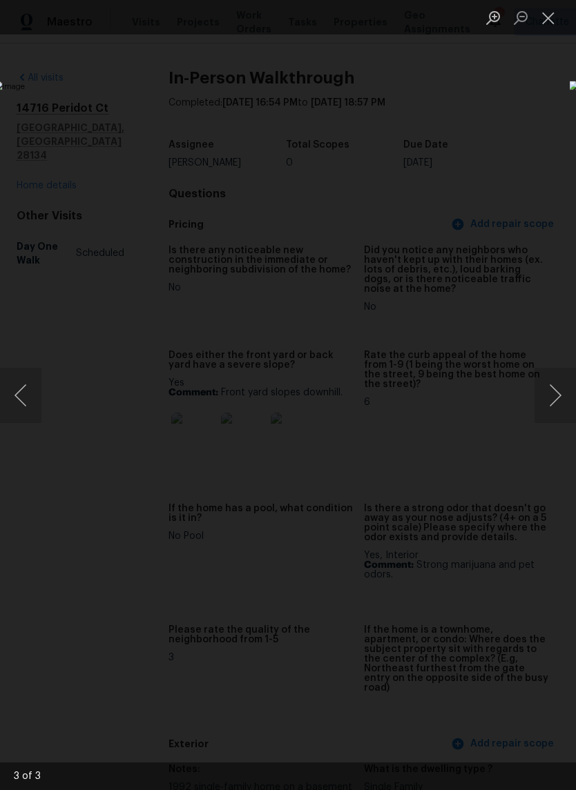
click at [547, 404] on button "Next image" at bounding box center [554, 395] width 41 height 55
click at [550, 402] on button "Next image" at bounding box center [554, 395] width 41 height 55
click at [549, 404] on button "Next image" at bounding box center [554, 395] width 41 height 55
click at [549, 400] on button "Next image" at bounding box center [554, 395] width 41 height 55
click at [548, 402] on button "Next image" at bounding box center [554, 395] width 41 height 55
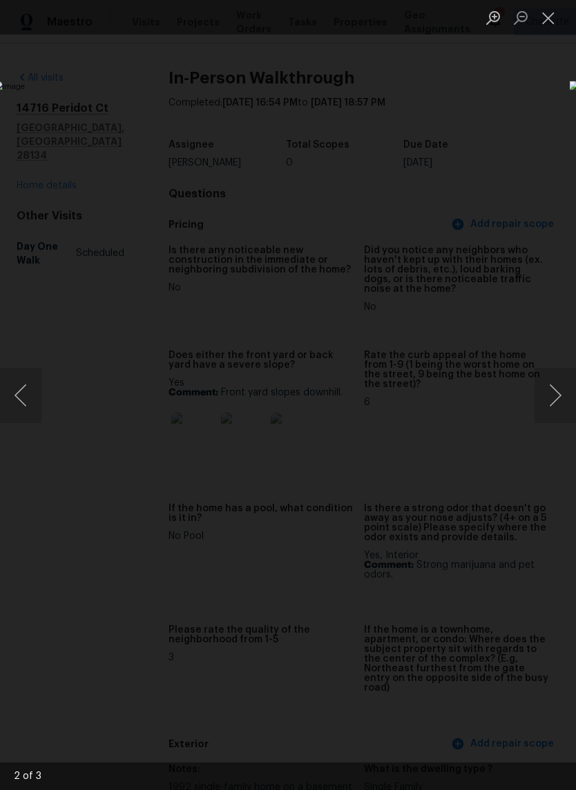
click at [542, 28] on button "Close lightbox" at bounding box center [548, 18] width 28 height 24
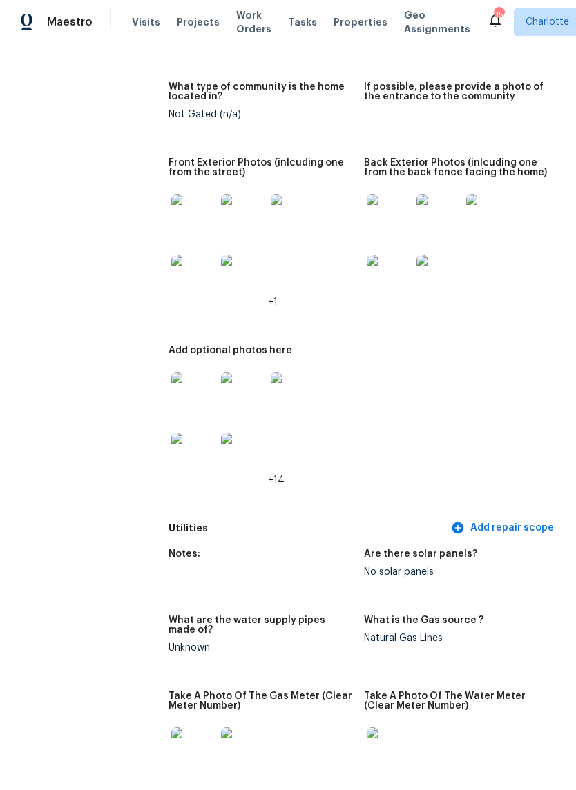
scroll to position [832, 0]
